Goal: Find specific page/section: Find specific page/section

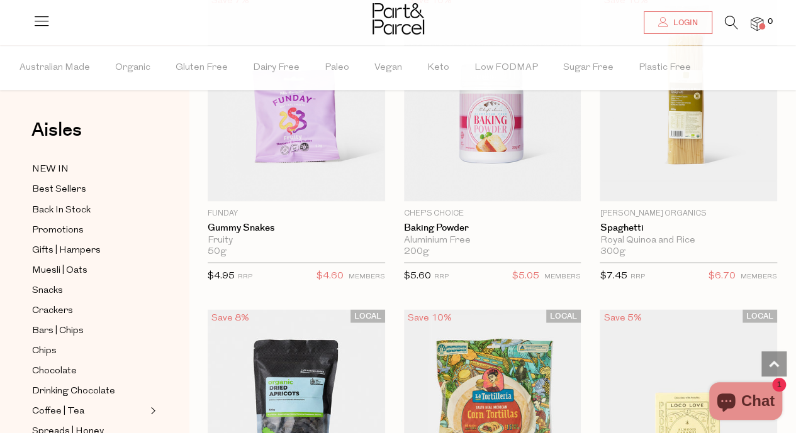
scroll to position [3401, 0]
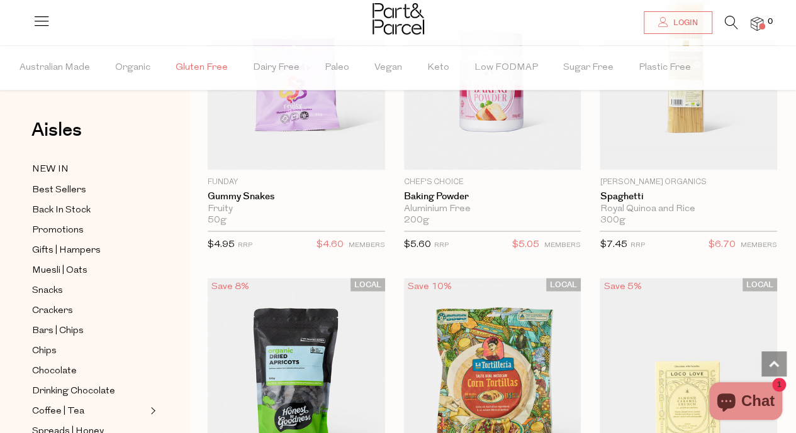
click at [208, 62] on span "Gluten Free" at bounding box center [202, 68] width 52 height 44
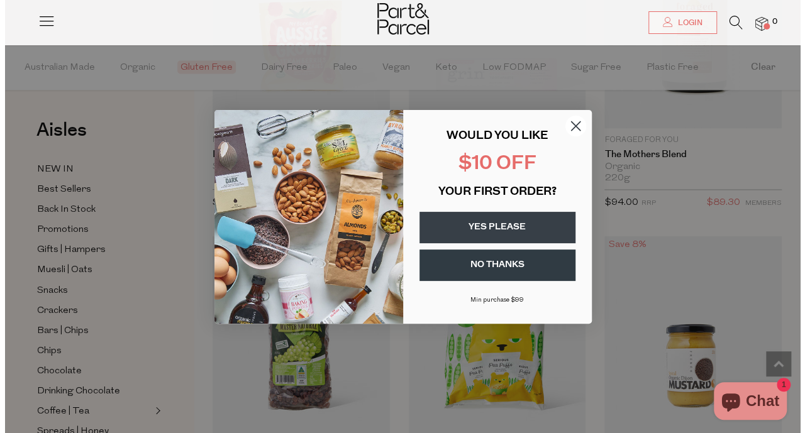
scroll to position [5748, 0]
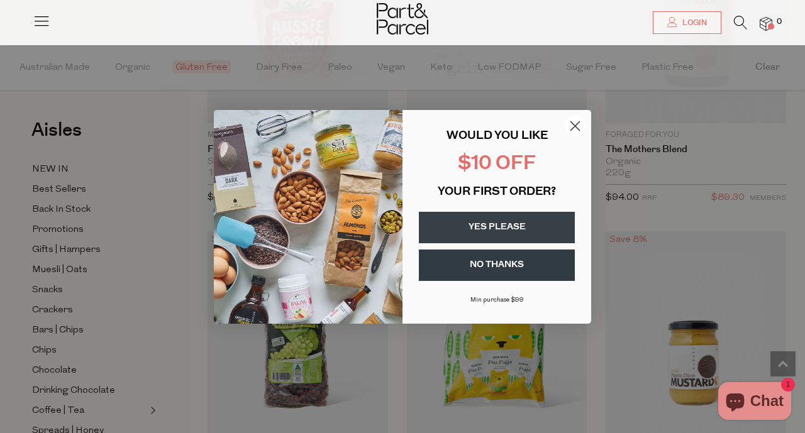
click at [579, 125] on circle "Close dialog" at bounding box center [575, 125] width 21 height 21
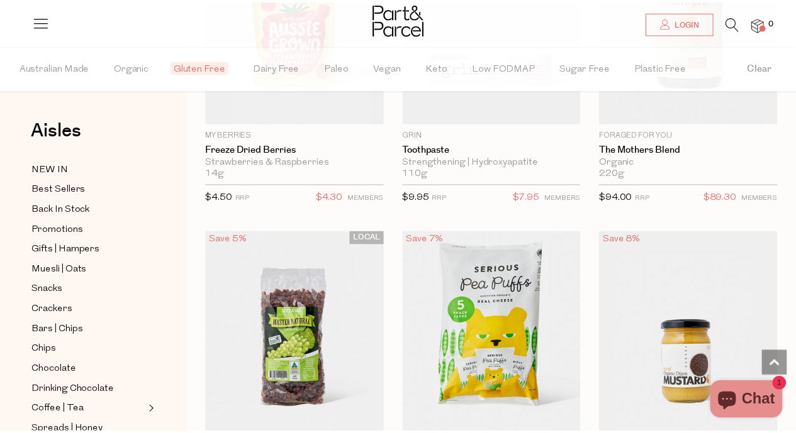
scroll to position [5683, 0]
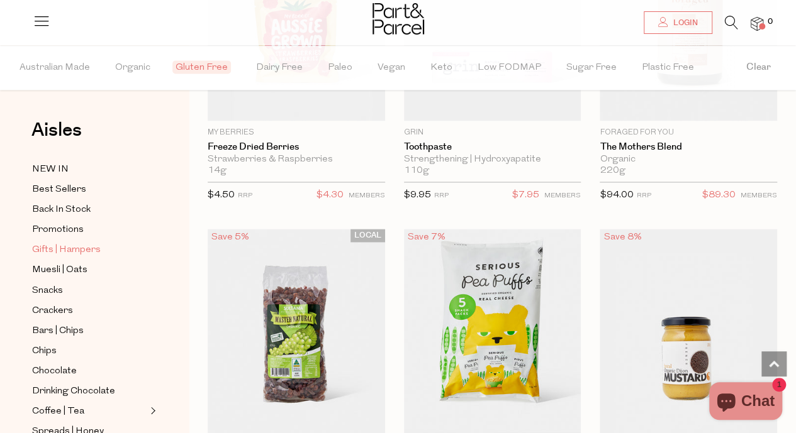
click at [61, 250] on span "Gifts | Hampers" at bounding box center [66, 250] width 69 height 15
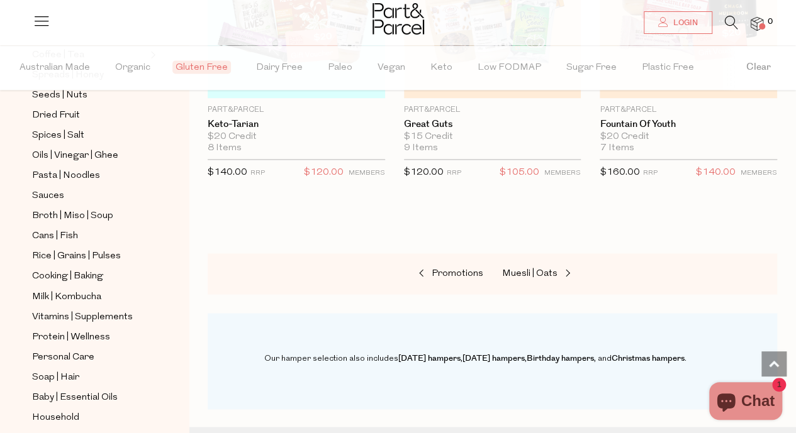
scroll to position [359, 0]
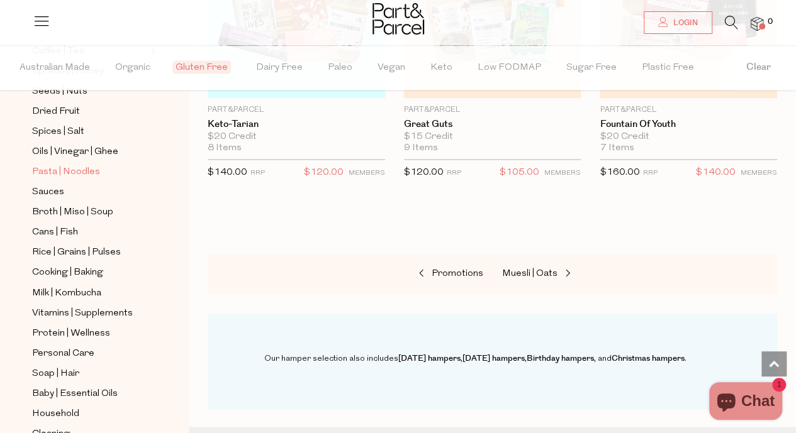
click at [70, 165] on span "Pasta | Noodles" at bounding box center [66, 172] width 68 height 15
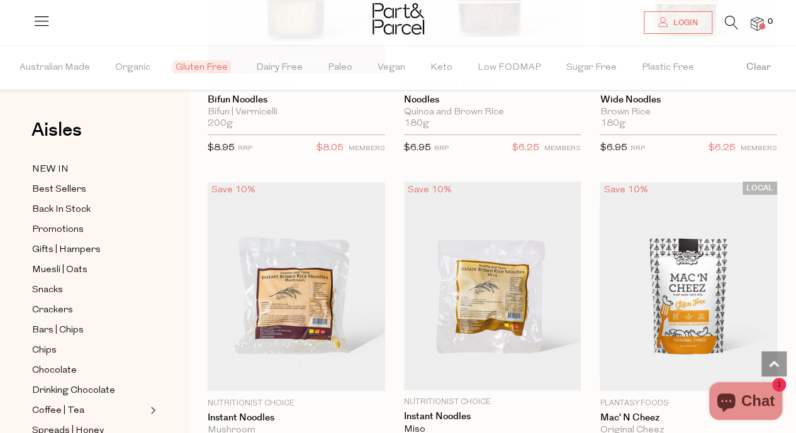
scroll to position [2219, 0]
